Goal: Transaction & Acquisition: Purchase product/service

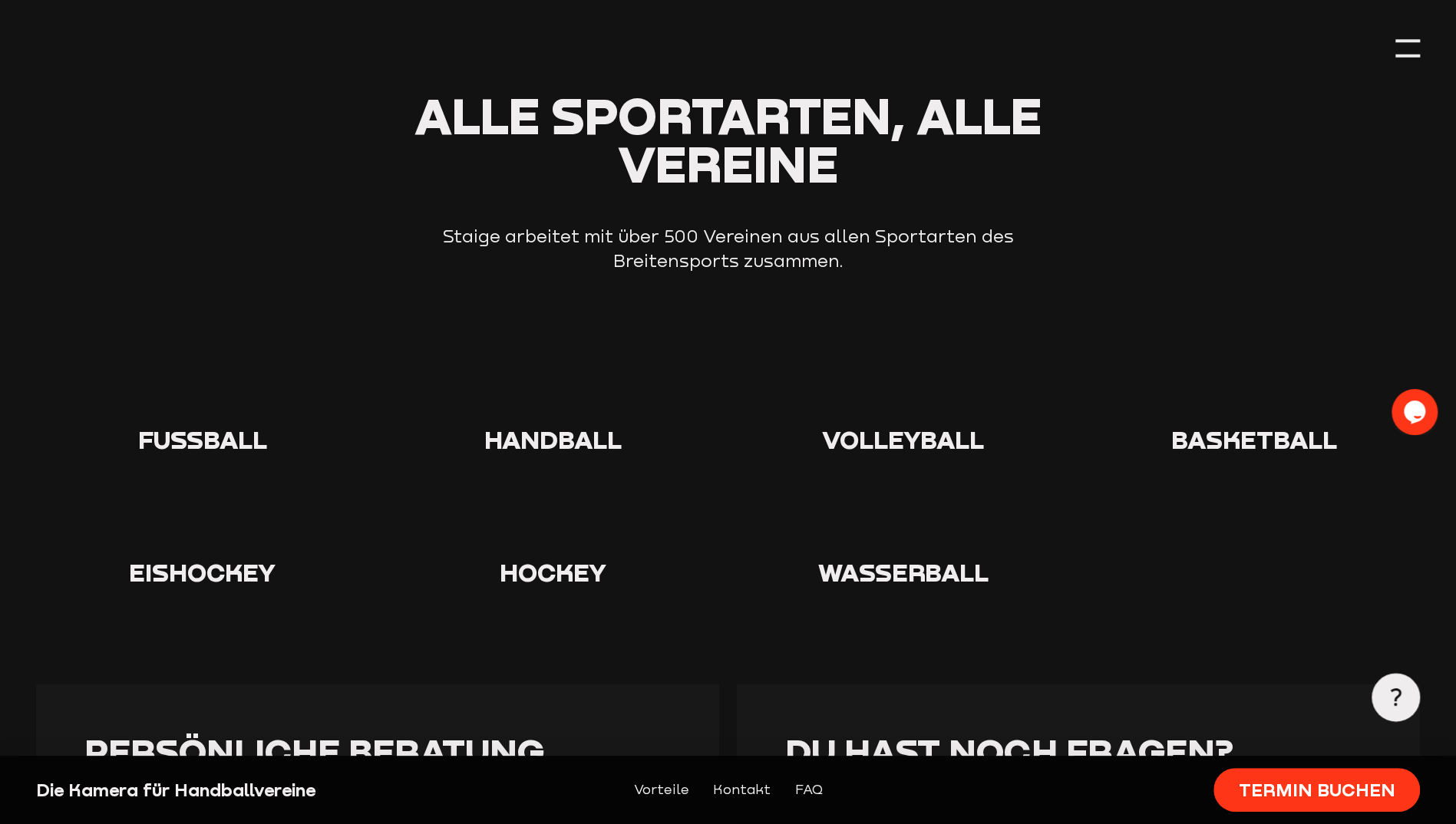
scroll to position [2609, 0]
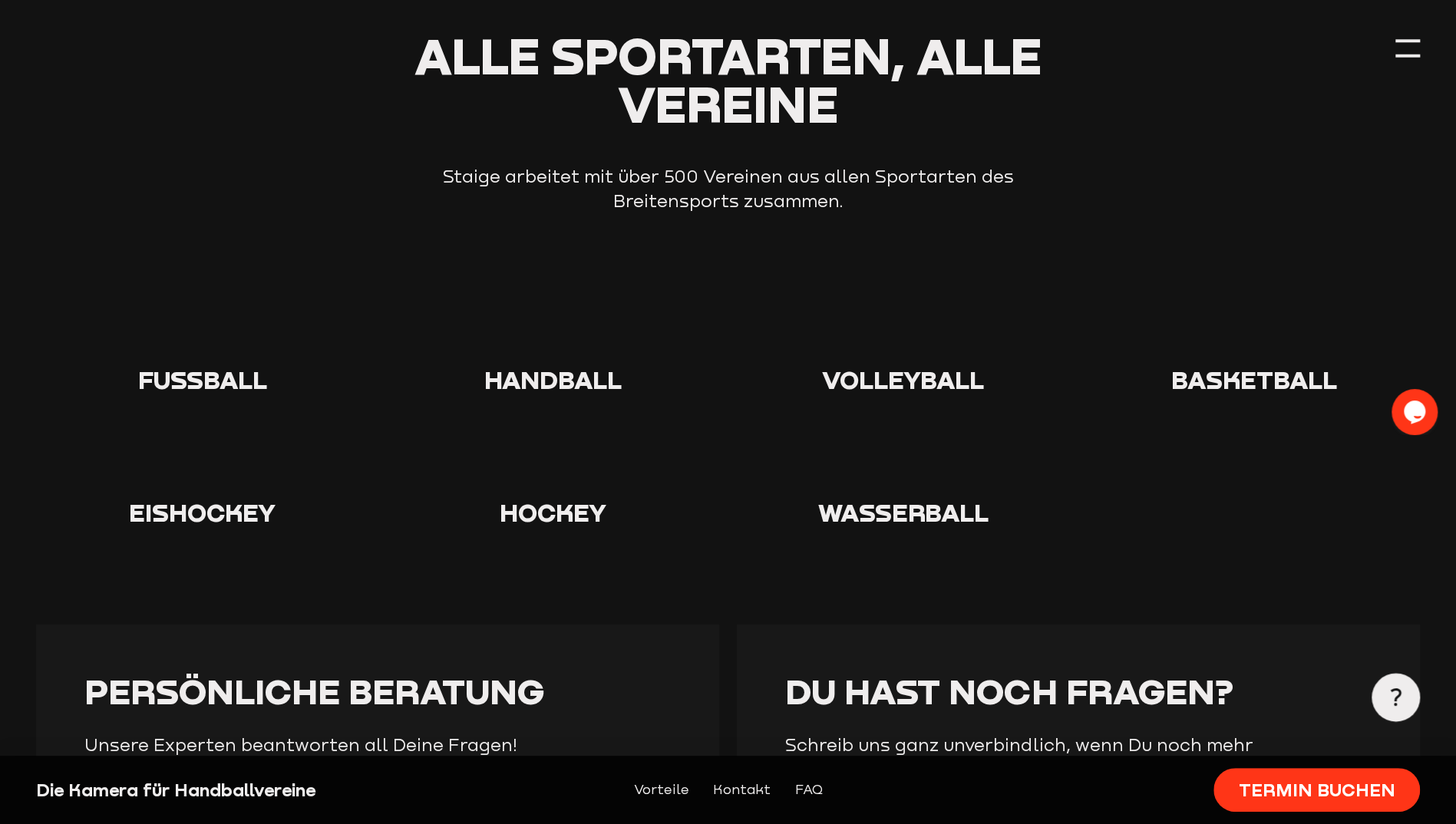
click at [542, 322] on div at bounding box center [553, 336] width 333 height 54
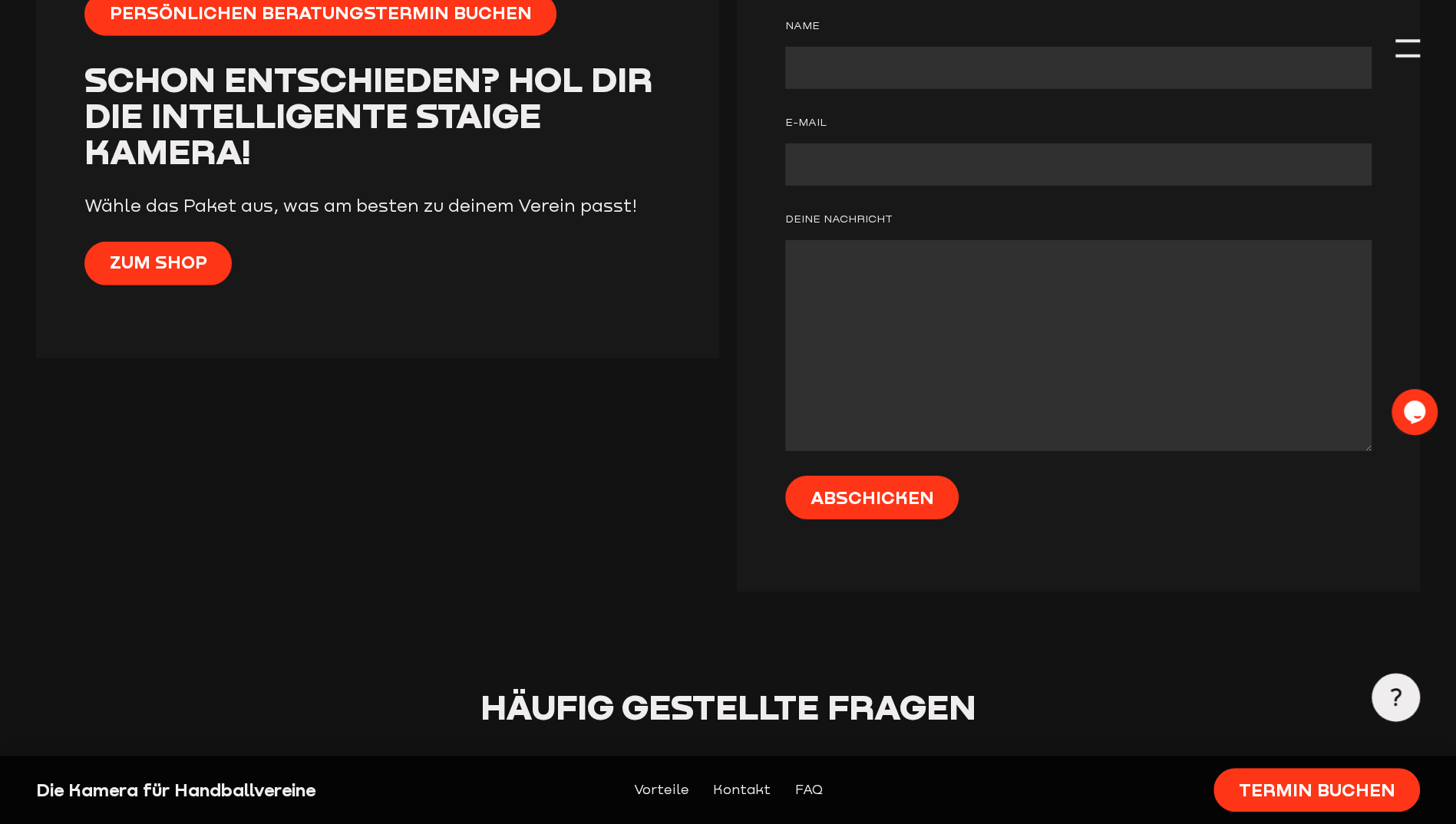
scroll to position [3376, 0]
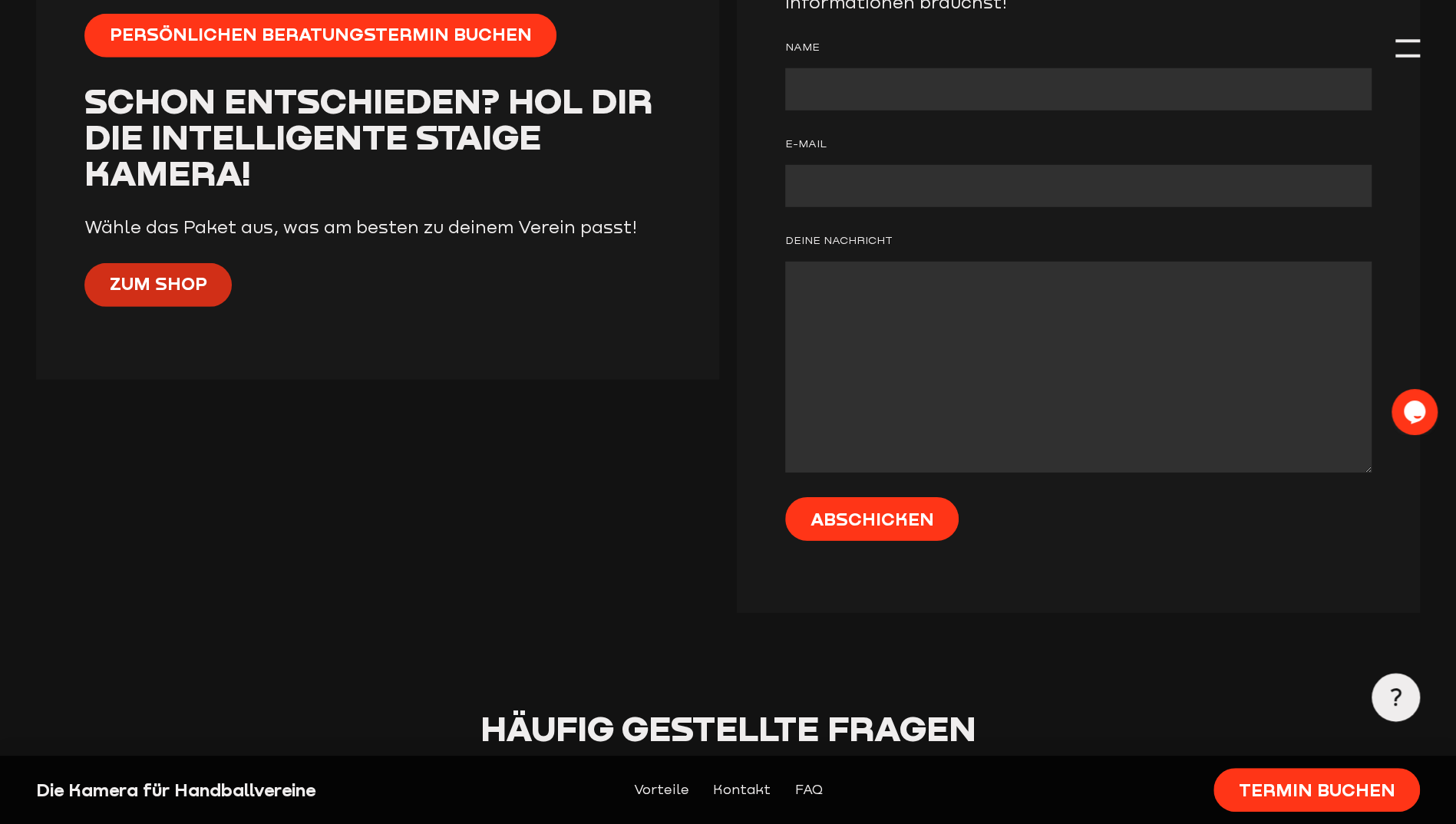
click at [201, 272] on span "Zum Shop" at bounding box center [158, 283] width 98 height 23
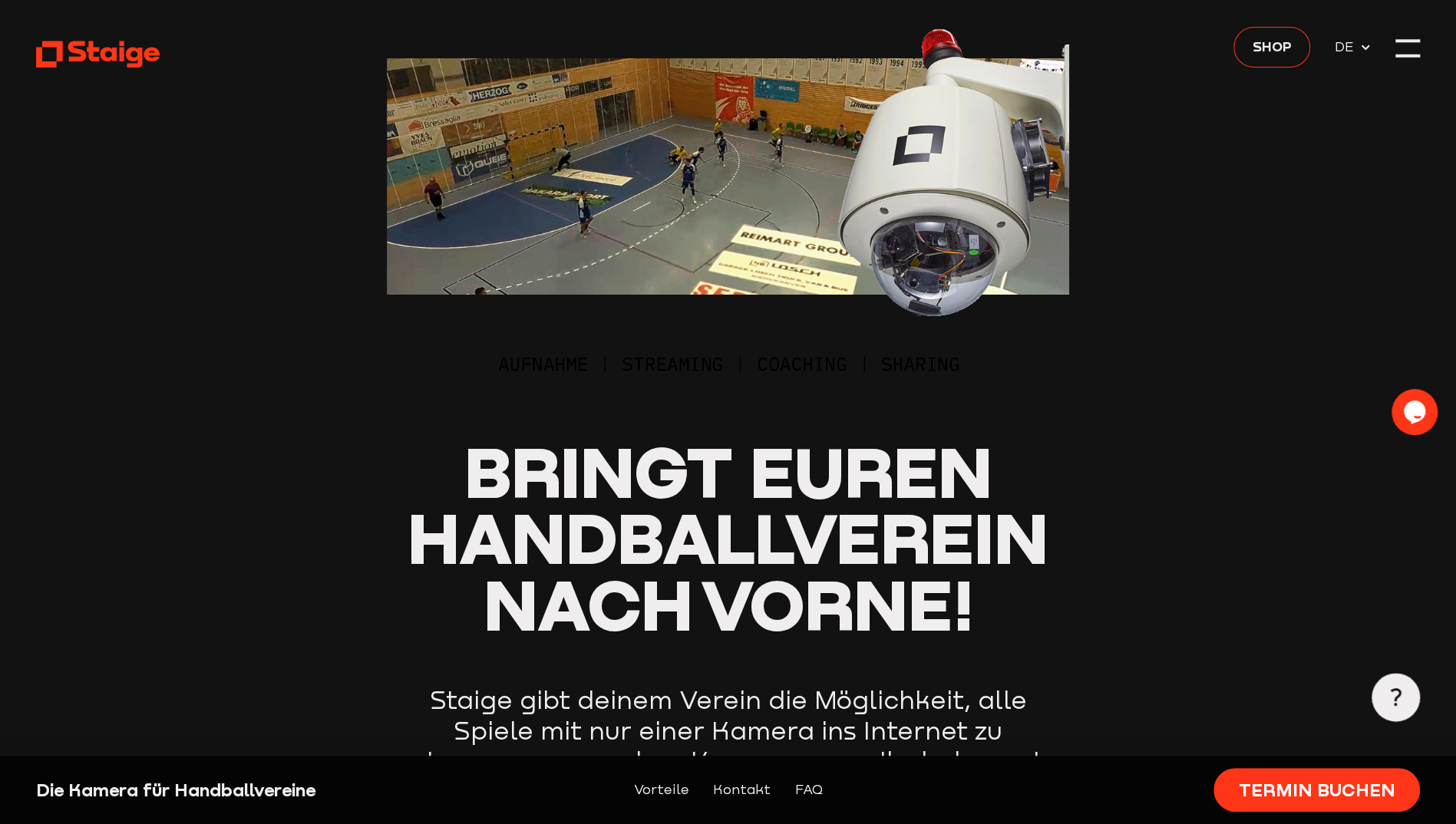
click at [1392, 48] on header "Bringt euren Handballverein nach vorne! Staige gibt deinem Verein die Möglichke…" at bounding box center [728, 557] width 1384 height 1116
click at [1401, 56] on div at bounding box center [1407, 58] width 23 height 3
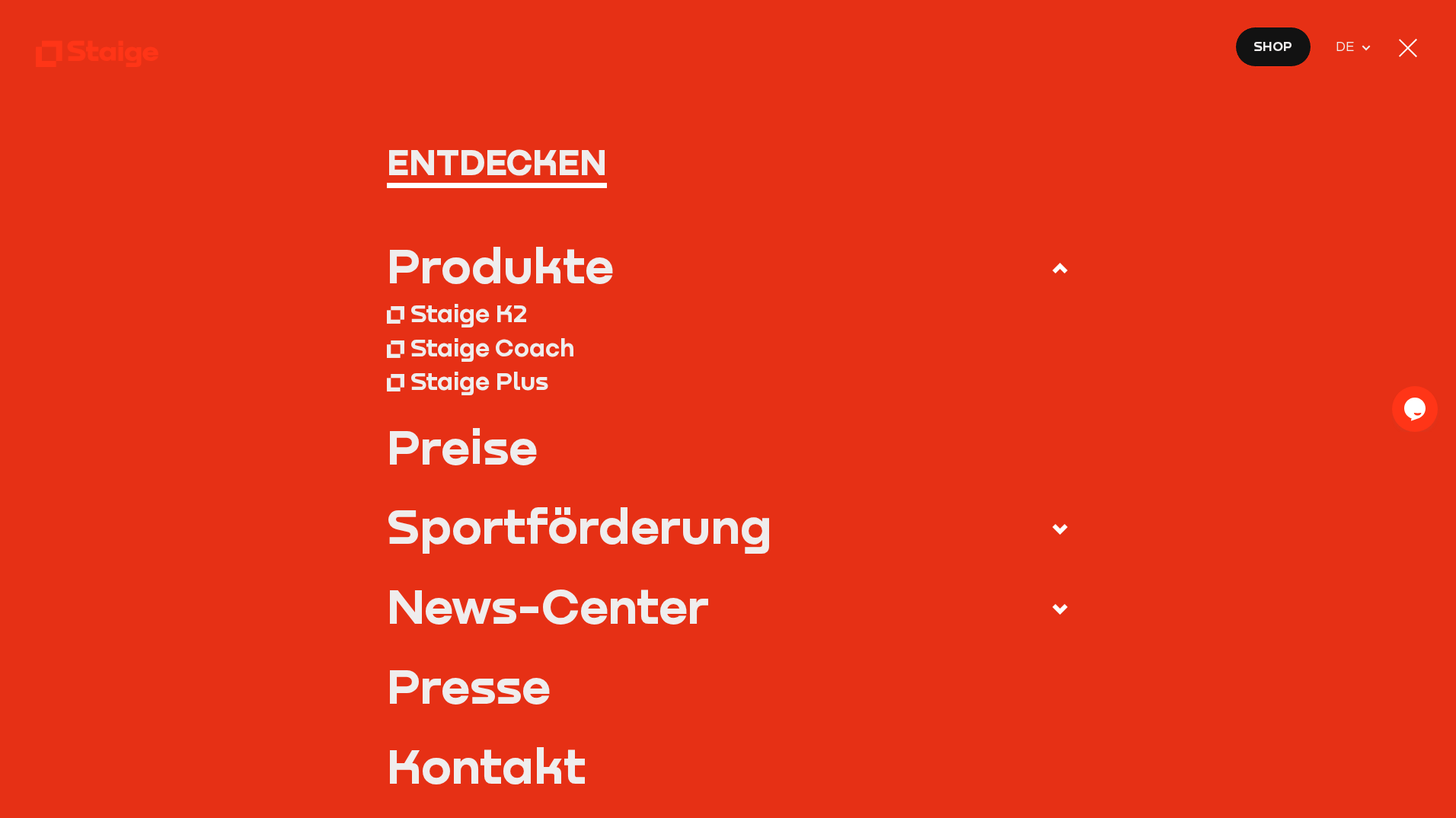
click at [497, 450] on link "Preise" at bounding box center [728, 446] width 683 height 48
